Goal: Transaction & Acquisition: Purchase product/service

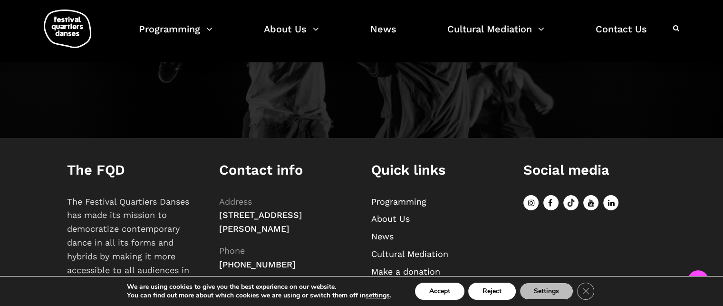
scroll to position [1201, 0]
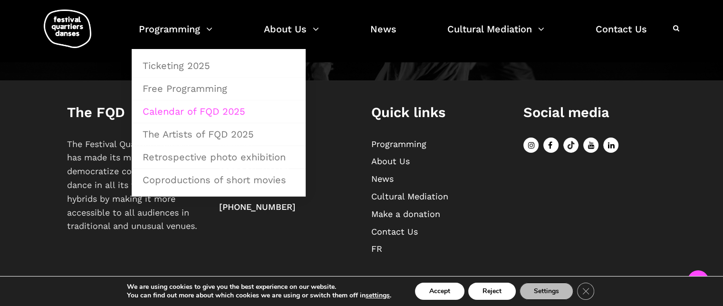
click at [173, 111] on link "Calendar of FQD 2025" at bounding box center [218, 111] width 163 height 22
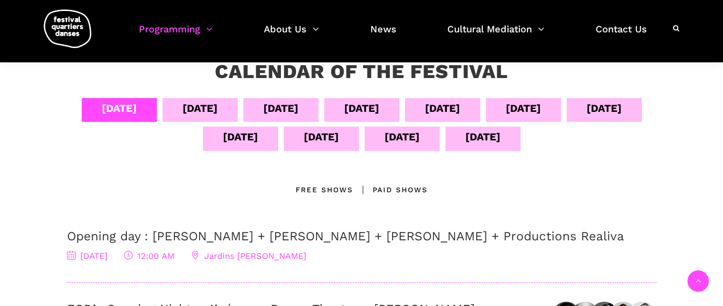
scroll to position [190, 0]
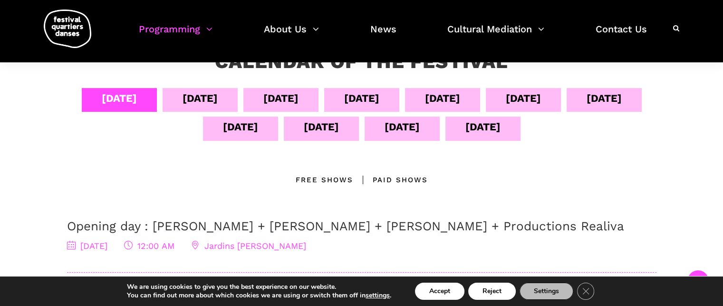
click at [258, 127] on div "Sept 11" at bounding box center [240, 126] width 35 height 17
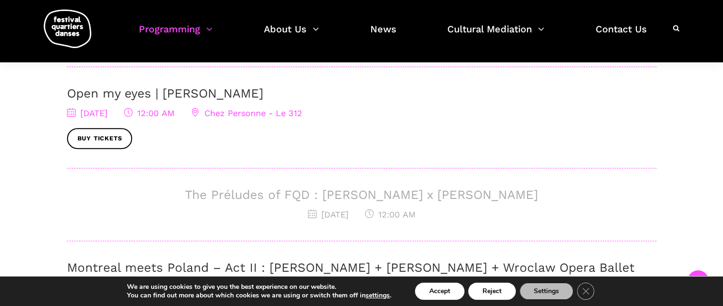
scroll to position [333, 0]
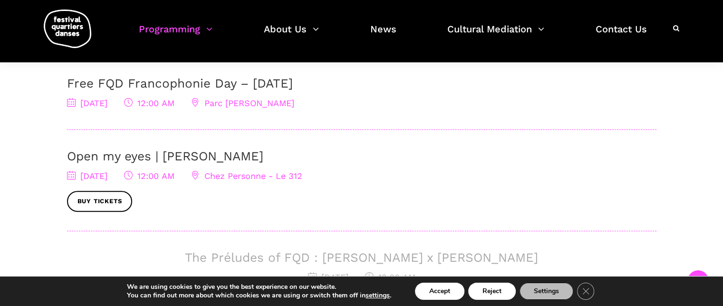
click at [237, 84] on link "Free FQD Francophonie Day – September 11" at bounding box center [180, 83] width 226 height 14
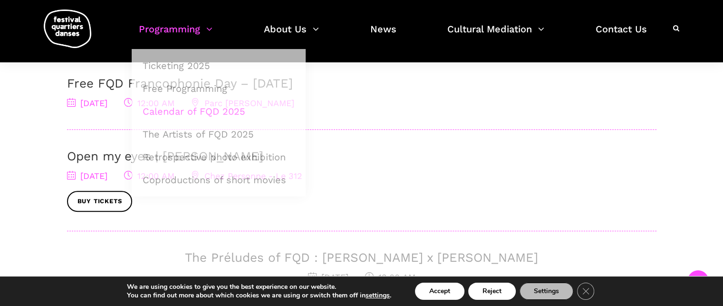
click at [109, 155] on link "Open my eyes | Charles-Alexis Desgagnés" at bounding box center [165, 156] width 196 height 14
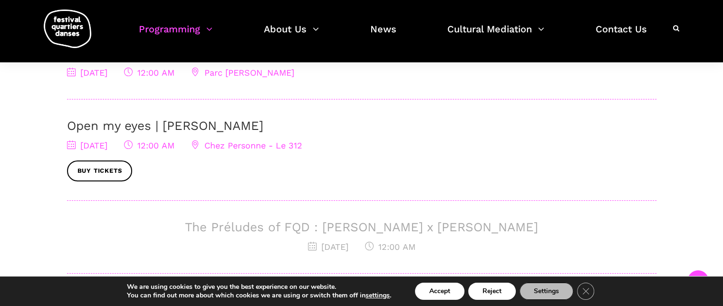
scroll to position [380, 0]
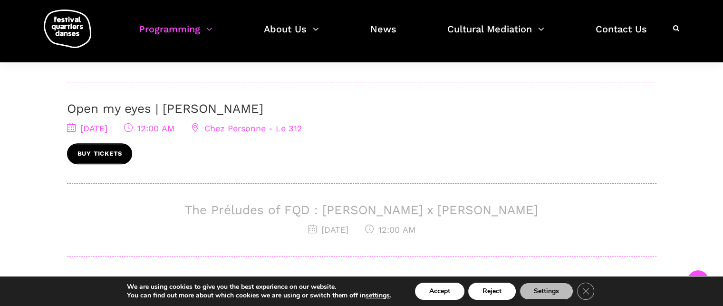
click at [100, 157] on link "Buy tickets" at bounding box center [100, 153] width 66 height 21
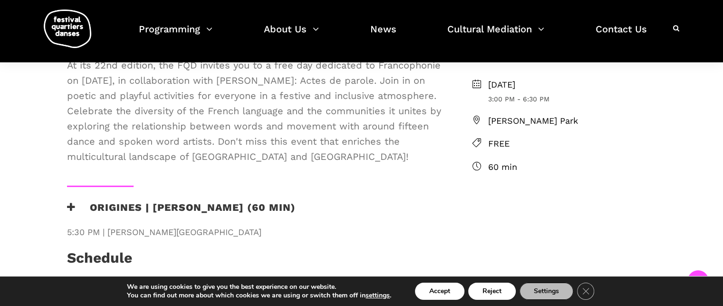
scroll to position [238, 0]
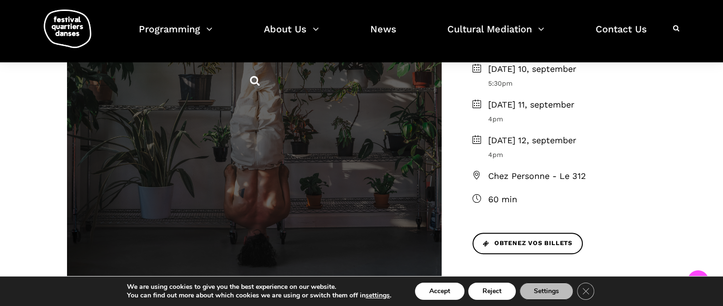
scroll to position [333, 0]
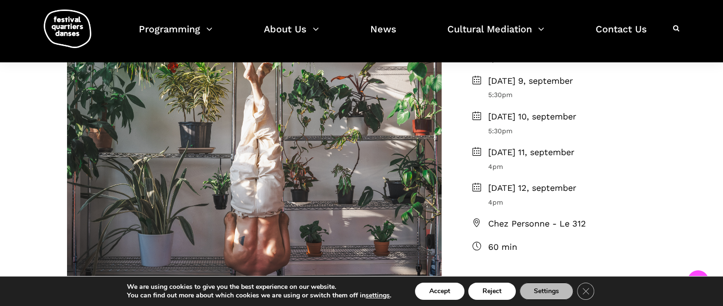
click at [517, 150] on span "Thursday 11, september" at bounding box center [572, 152] width 168 height 14
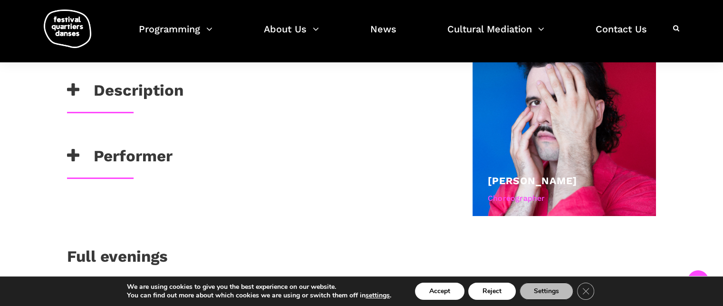
scroll to position [618, 0]
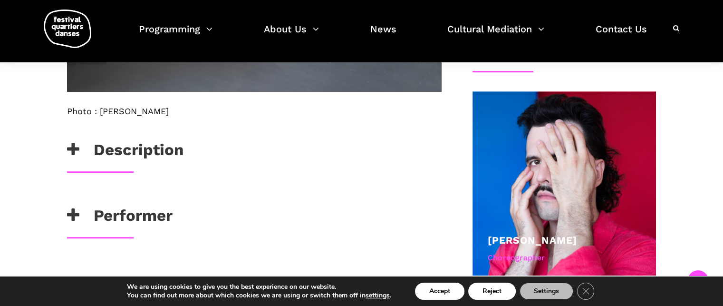
click at [116, 149] on h3 "Description" at bounding box center [125, 152] width 116 height 24
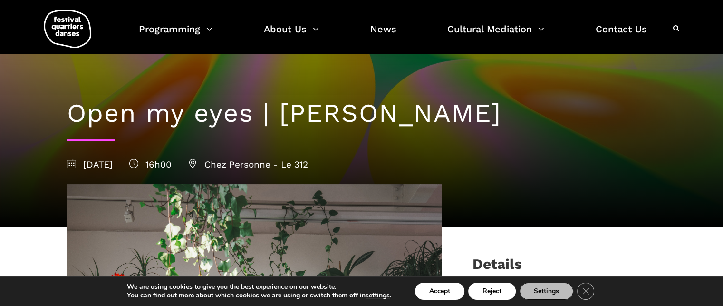
scroll to position [0, 0]
